Goal: Check status

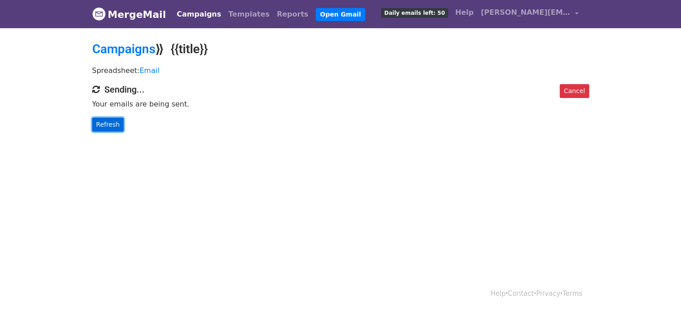
click at [110, 124] on link "Refresh" at bounding box center [108, 125] width 32 height 14
